Goal: Transaction & Acquisition: Purchase product/service

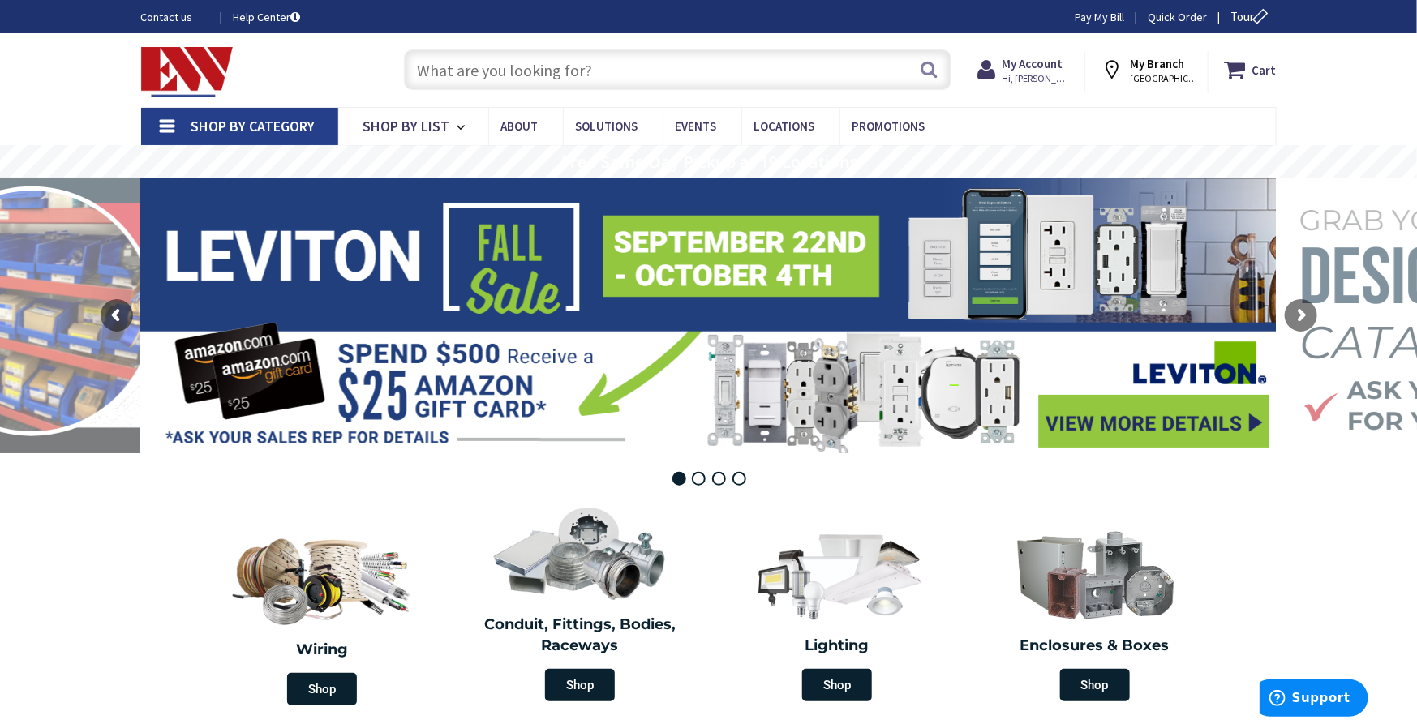
click at [610, 52] on input "text" at bounding box center [677, 69] width 547 height 41
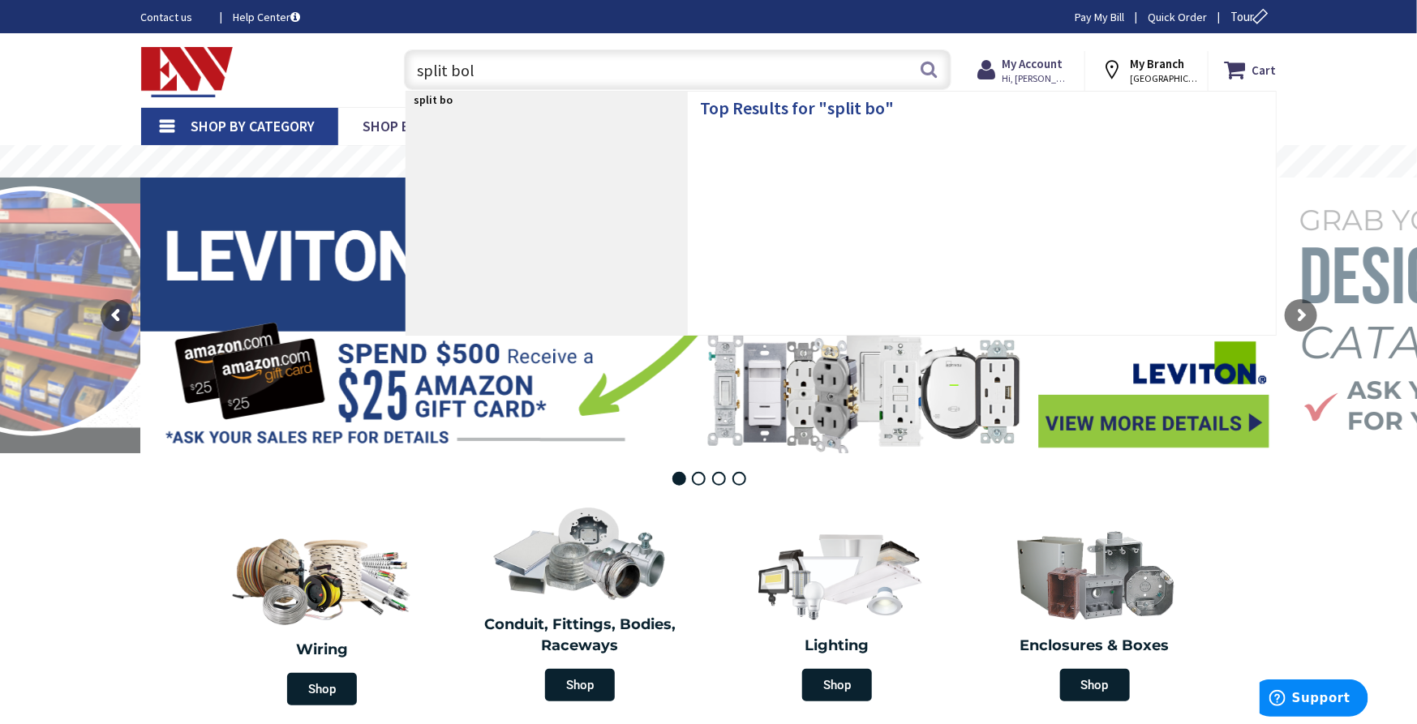
type input "split bolt"
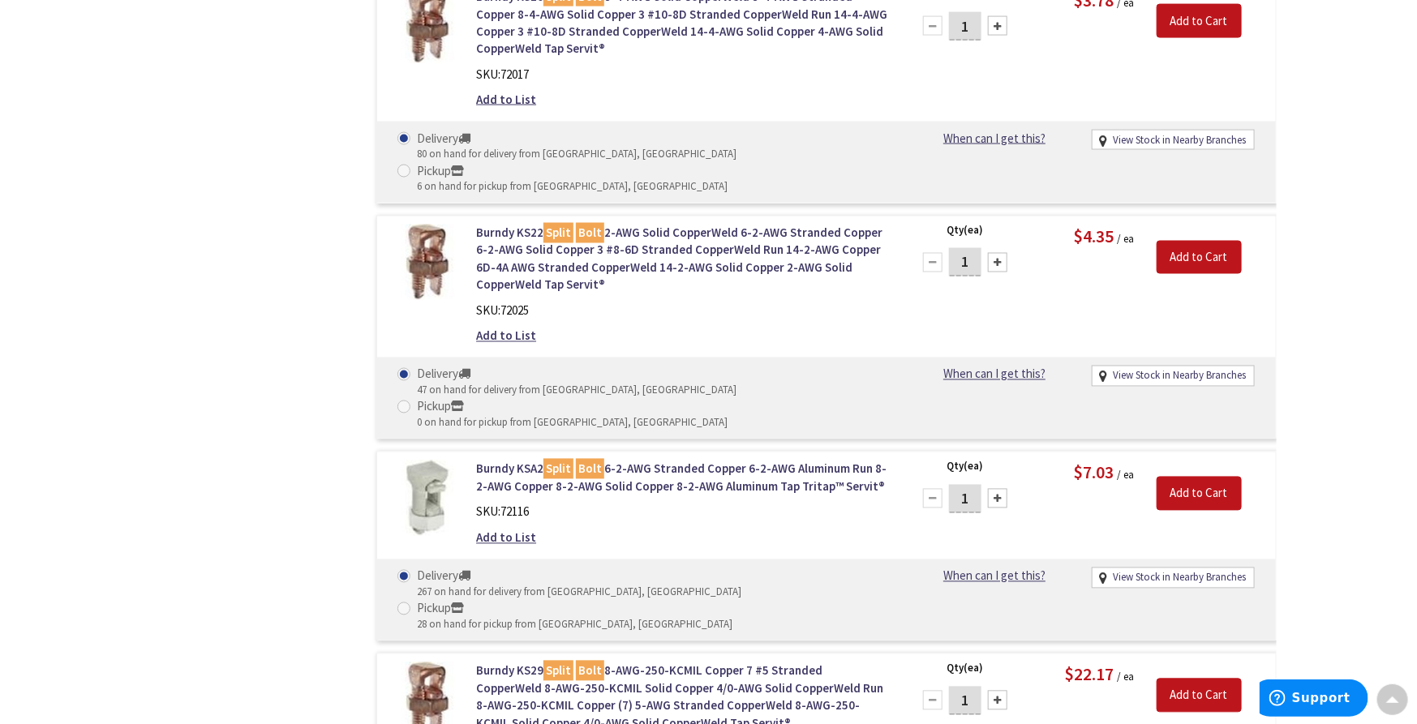
scroll to position [1443, 0]
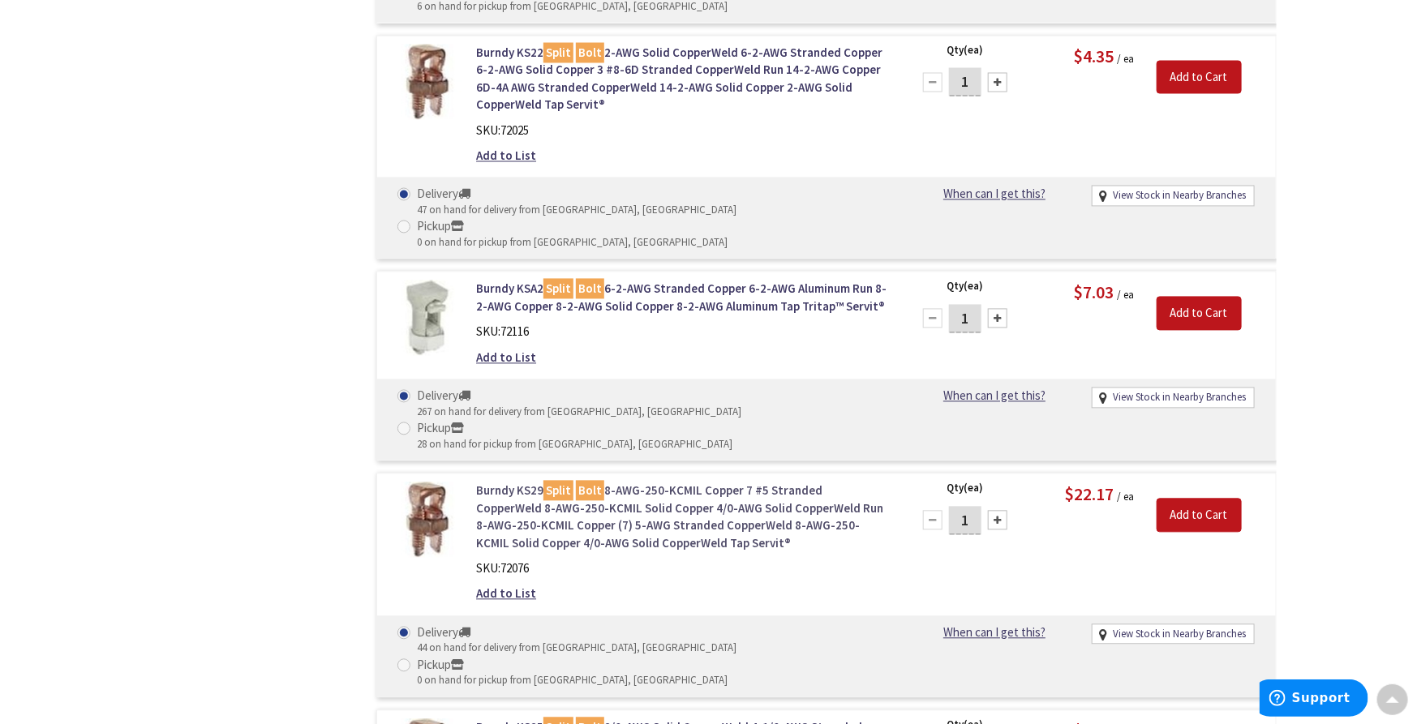
click at [575, 482] on link "Burndy KS29 Split Bolt 8-AWG-250-KCMIL Copper 7 #5 Stranded CopperWeld 8-AWG-25…" at bounding box center [682, 517] width 413 height 70
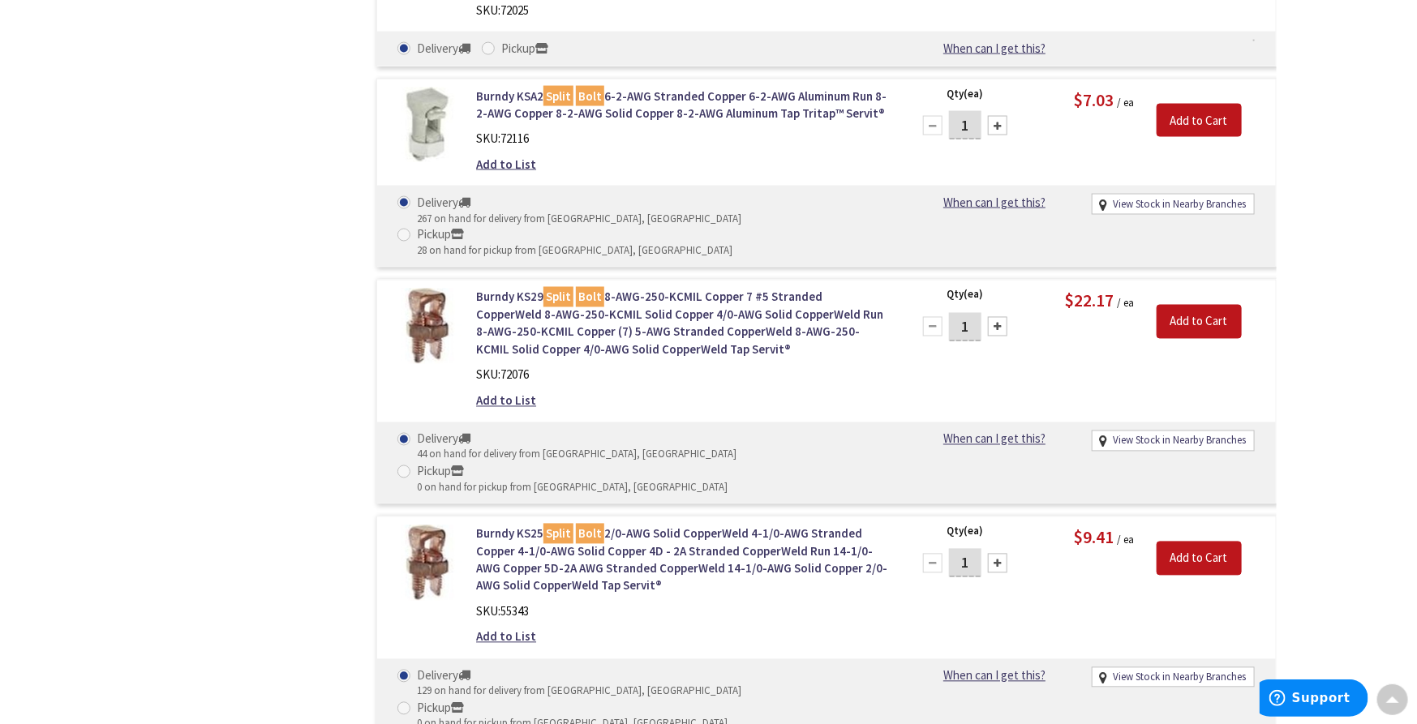
scroll to position [1303, 0]
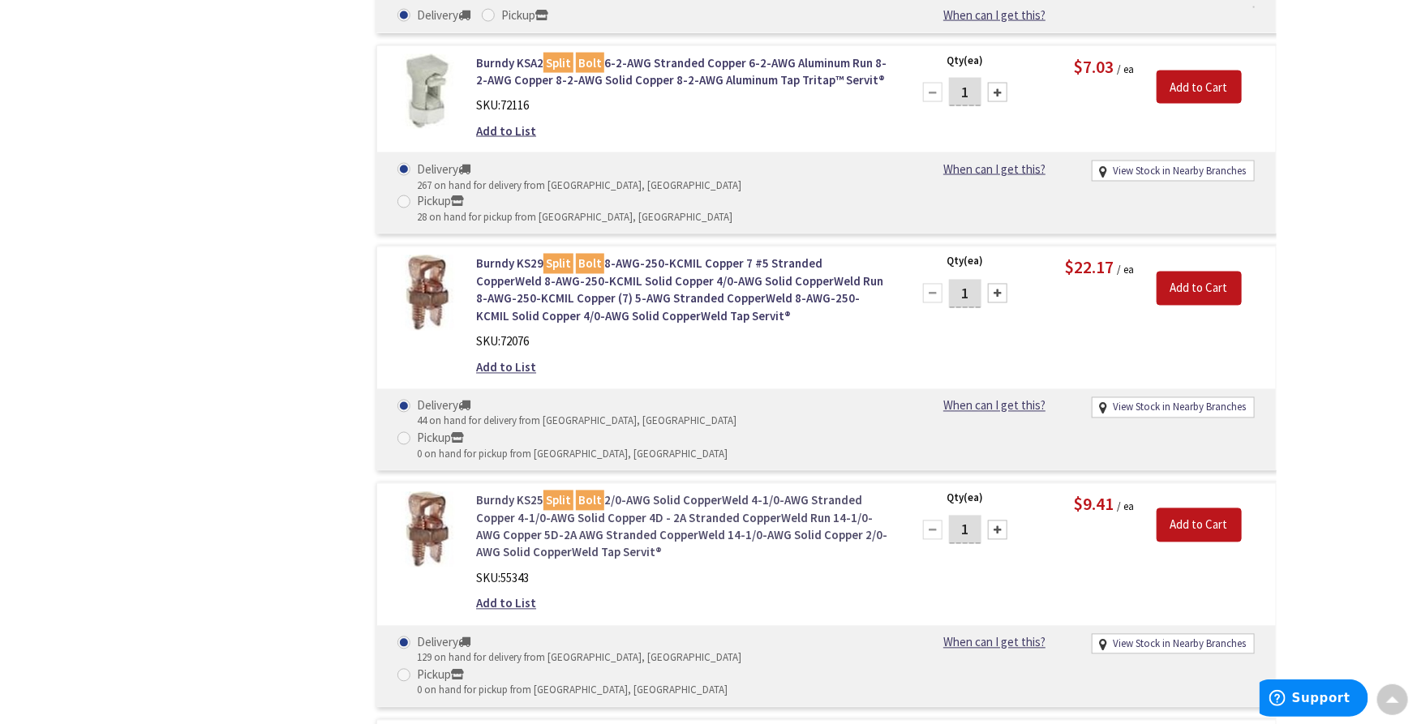
click at [585, 492] on link "Burndy KS25 Split Bolt 2/0-AWG Solid CopperWeld 4-1/0-AWG Stranded Copper 4-1/0…" at bounding box center [682, 527] width 413 height 70
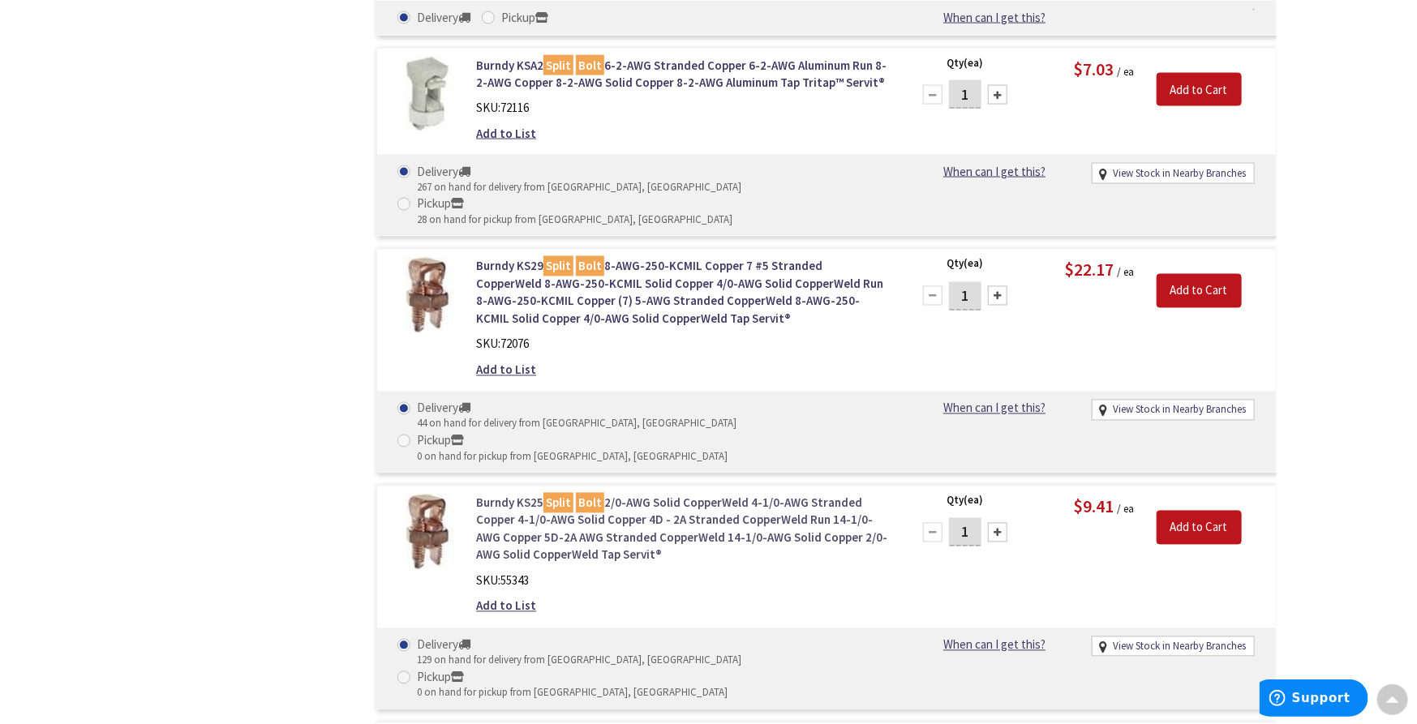
scroll to position [1305, 0]
